Goal: Book appointment/travel/reservation

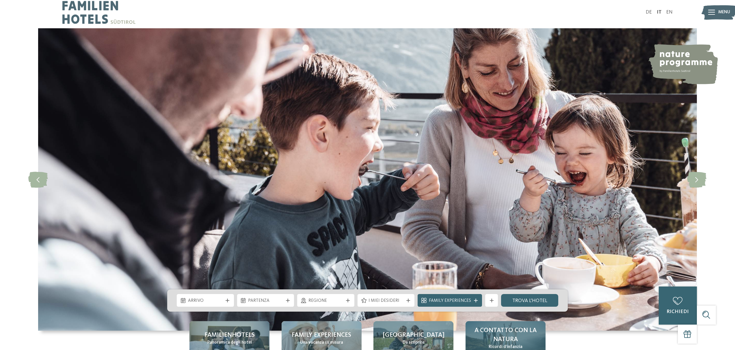
scroll to position [143, 0]
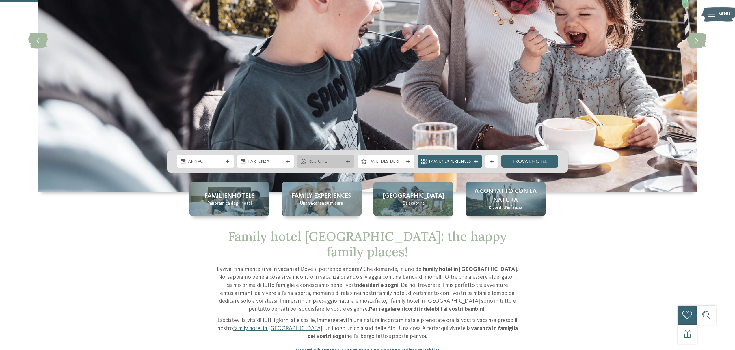
click at [336, 160] on span "Regione" at bounding box center [325, 162] width 35 height 6
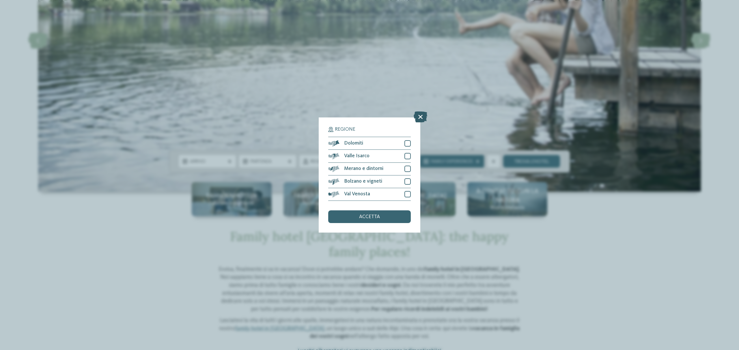
click at [420, 116] on icon at bounding box center [421, 117] width 14 height 11
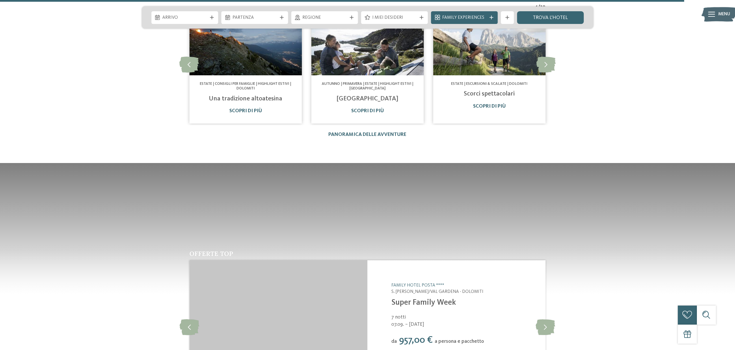
scroll to position [2743, 0]
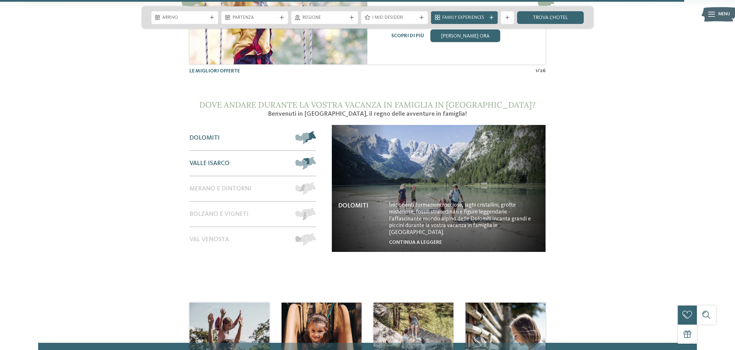
click at [282, 155] on div "Valle Isarco" at bounding box center [238, 163] width 99 height 25
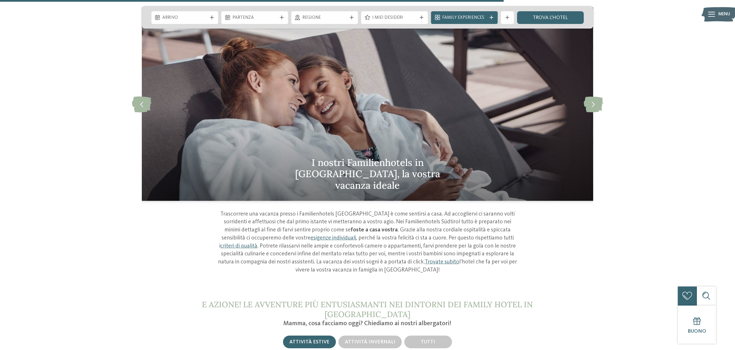
scroll to position [2031, 0]
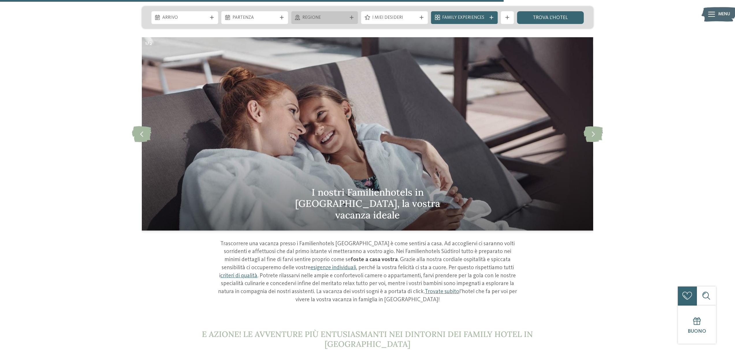
click at [311, 15] on span "Regione" at bounding box center [324, 18] width 44 height 6
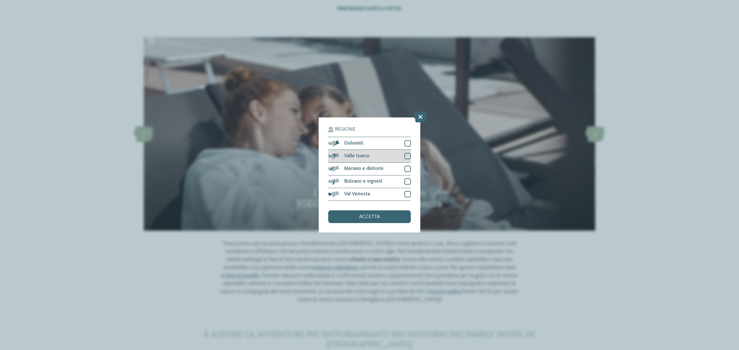
click at [383, 160] on div "Valle Isarco" at bounding box center [369, 156] width 83 height 13
click at [364, 215] on span "accetta" at bounding box center [369, 217] width 21 height 5
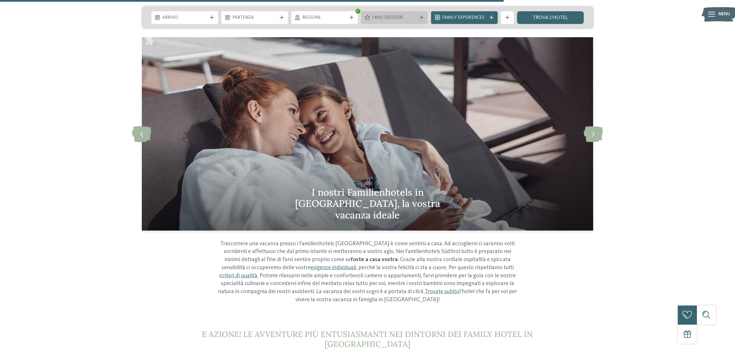
click at [394, 17] on span "I miei desideri" at bounding box center [394, 18] width 44 height 6
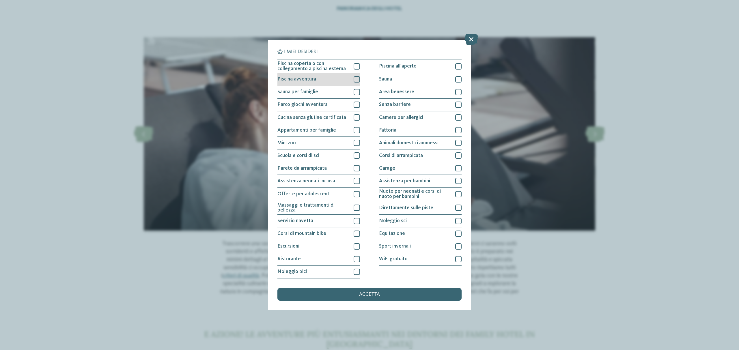
click at [327, 68] on span "Piscina coperta o con collegamento a piscina esterna" at bounding box center [314, 66] width 72 height 10
click at [324, 81] on div "Piscina avventura" at bounding box center [319, 79] width 83 height 13
click at [438, 70] on div "Piscina all'aperto" at bounding box center [420, 66] width 83 height 14
click at [471, 41] on icon at bounding box center [472, 39] width 14 height 11
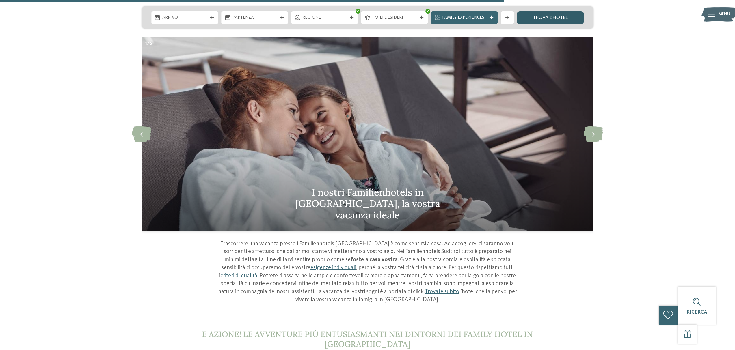
click at [539, 18] on link "trova l’hotel" at bounding box center [550, 17] width 67 height 13
